Goal: Information Seeking & Learning: Learn about a topic

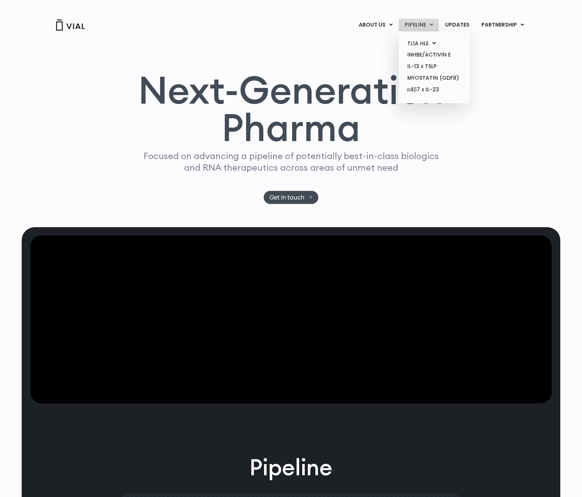
click at [424, 22] on link "PIPELINE" at bounding box center [419, 25] width 40 height 13
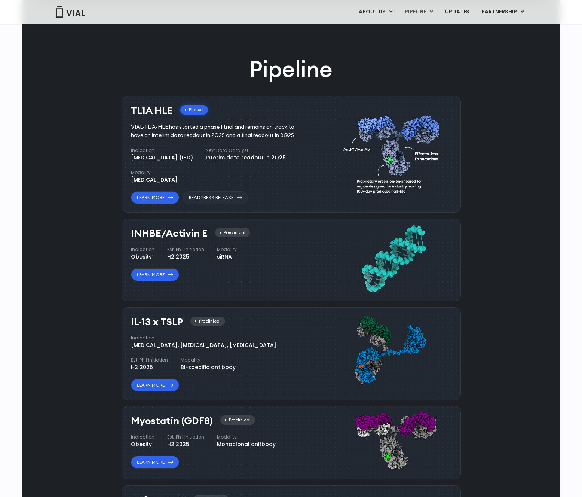
scroll to position [452, 0]
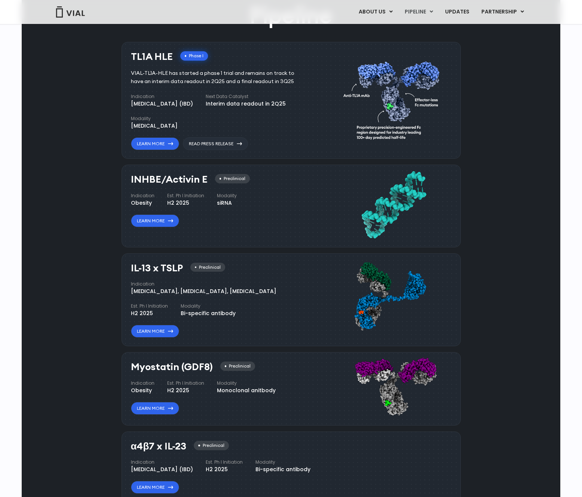
click at [485, 162] on div "Pipeline TL1A HLE Phase I VIAL-TL1A-HLE has started a phase 1 trial and remains…" at bounding box center [291, 264] width 522 height 528
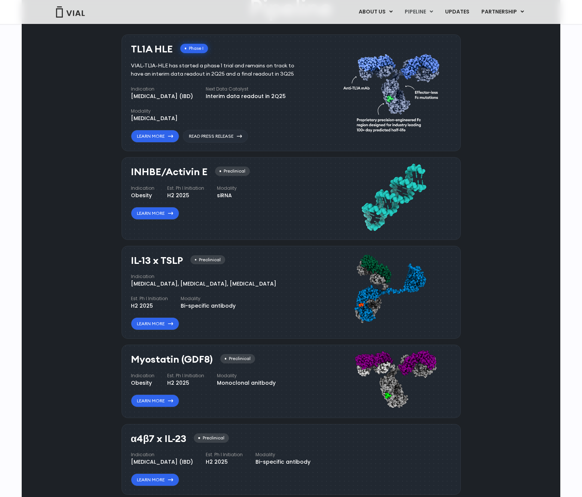
scroll to position [459, 0]
click at [79, 199] on div "Pipeline TL1A HLE Phase I VIAL-TL1A-HLE has started a phase 1 trial and remains…" at bounding box center [291, 257] width 522 height 528
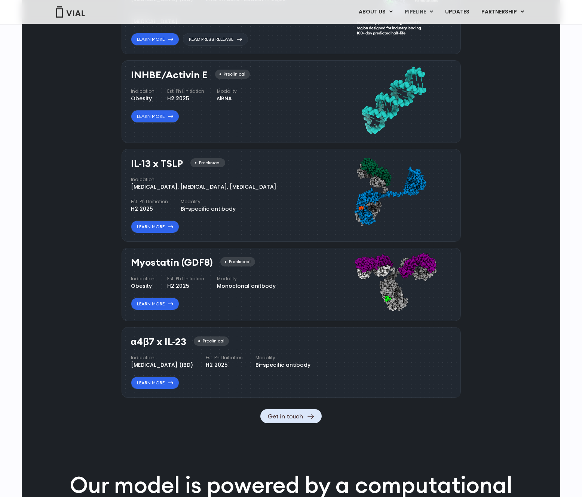
scroll to position [557, 0]
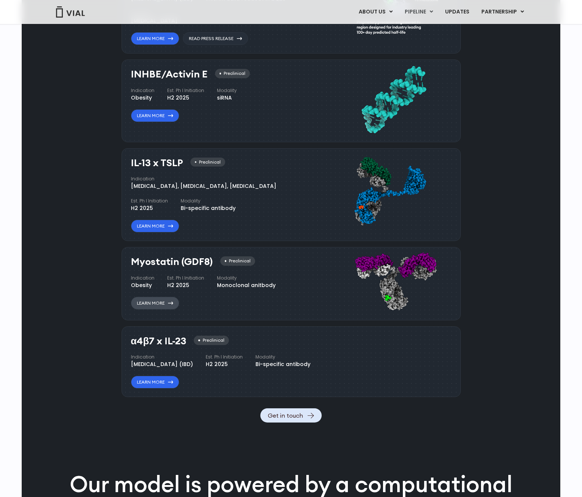
click at [150, 302] on link "Learn More" at bounding box center [155, 303] width 48 height 13
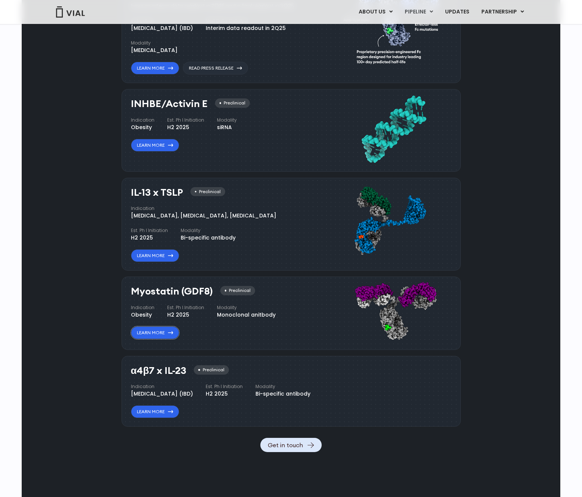
scroll to position [527, 0]
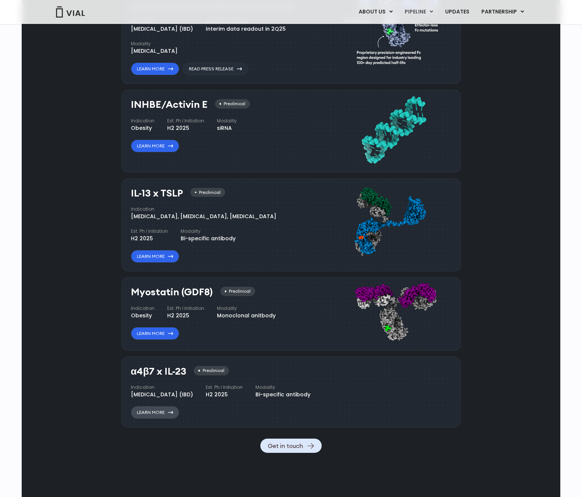
click at [155, 419] on link "Learn More" at bounding box center [155, 412] width 48 height 13
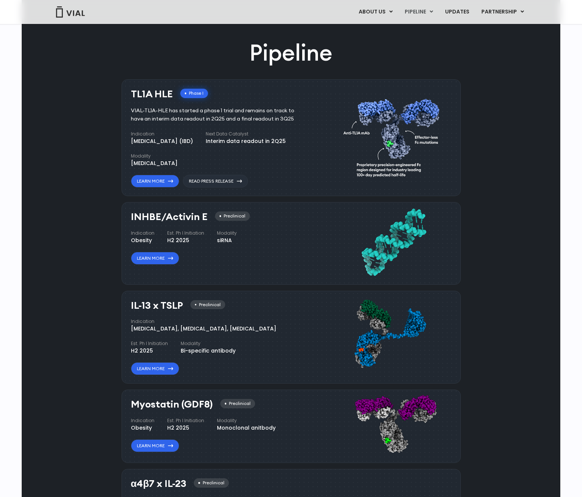
scroll to position [414, 0]
click at [166, 186] on link "Learn More" at bounding box center [155, 181] width 48 height 13
click at [165, 140] on div "[MEDICAL_DATA] (IBD)" at bounding box center [162, 142] width 62 height 8
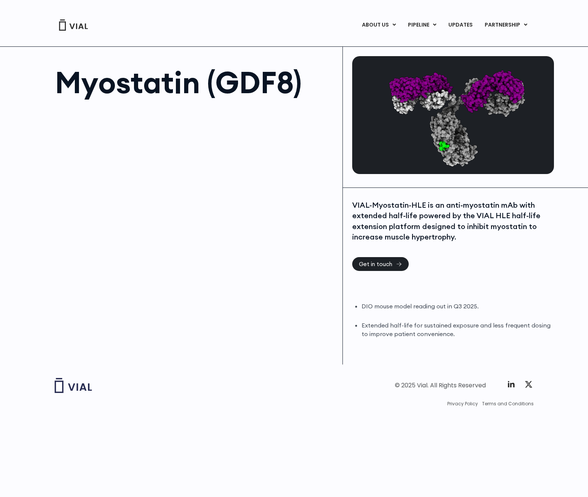
click at [150, 302] on div "Myostatin (GDF8)" at bounding box center [184, 206] width 318 height 318
